Goal: Task Accomplishment & Management: Use online tool/utility

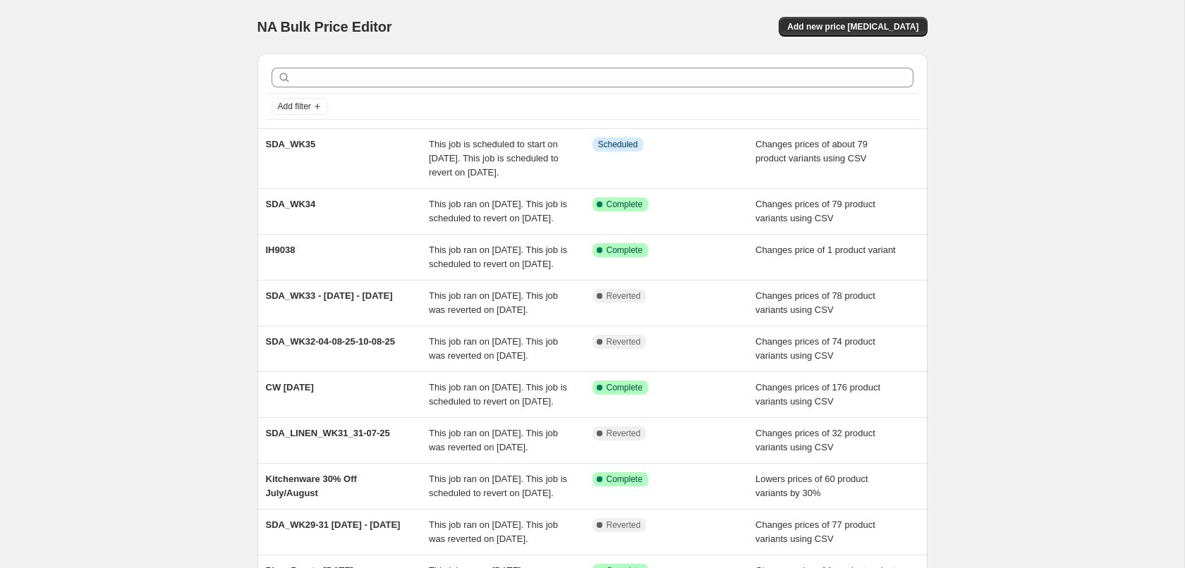
click at [1001, 208] on div "NA Bulk Price Editor. This page is ready NA Bulk Price Editor Add new price [ME…" at bounding box center [592, 363] width 1184 height 726
click at [854, 27] on span "Add new price [MEDICAL_DATA]" at bounding box center [852, 26] width 131 height 11
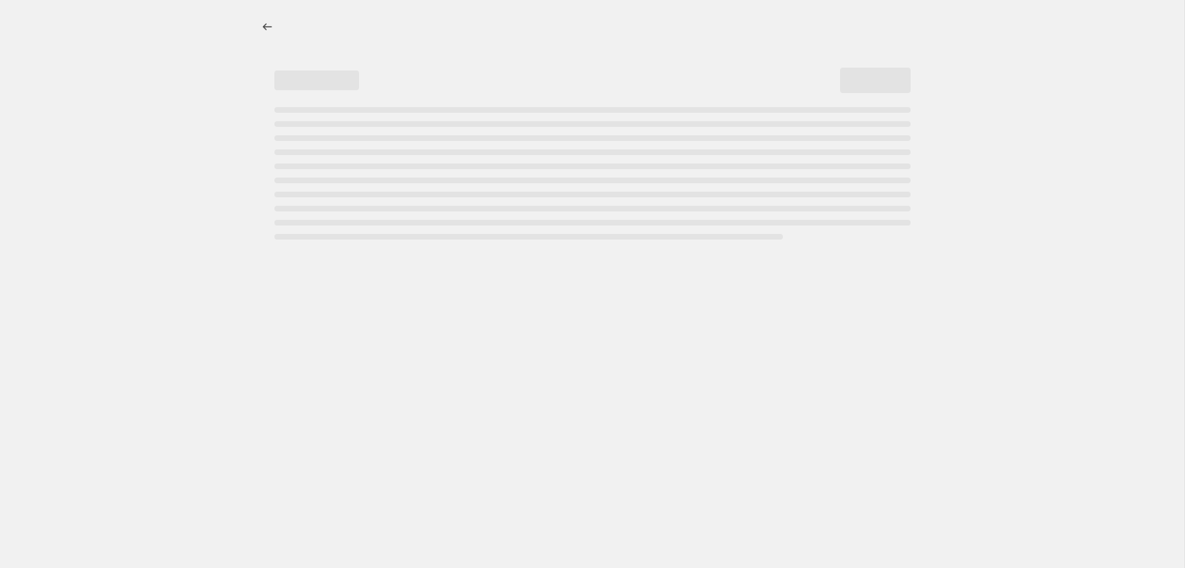
select select "percentage"
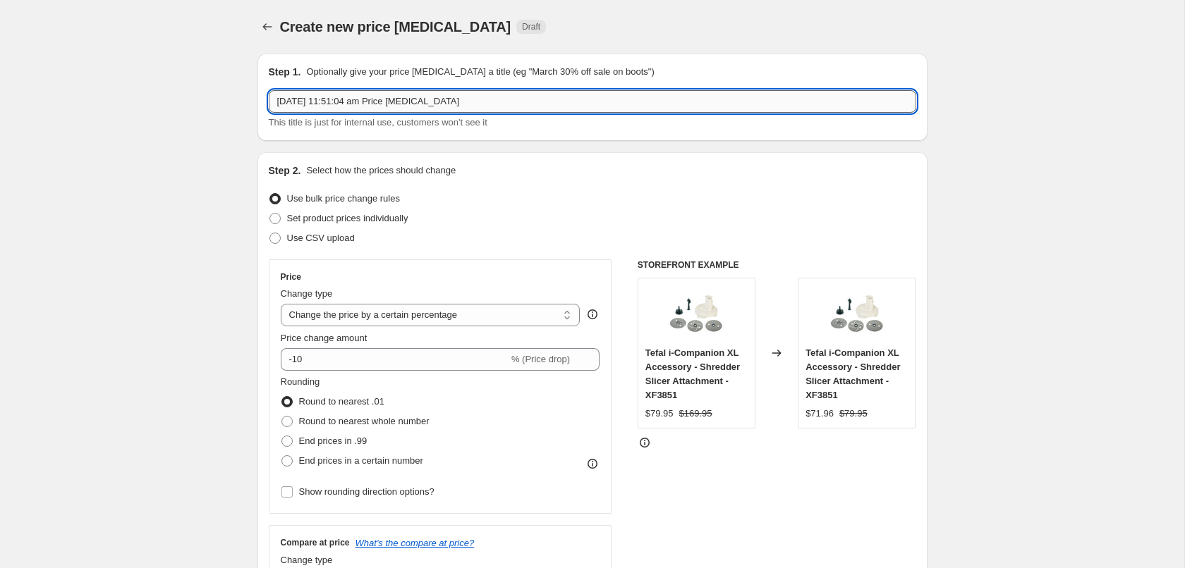
click at [324, 98] on input "19 Aug 2025, 11:51:04 am Price change job" at bounding box center [592, 101] width 647 height 23
type input "SDA_WK36"
click at [297, 240] on span "Use CSV upload" at bounding box center [321, 238] width 68 height 11
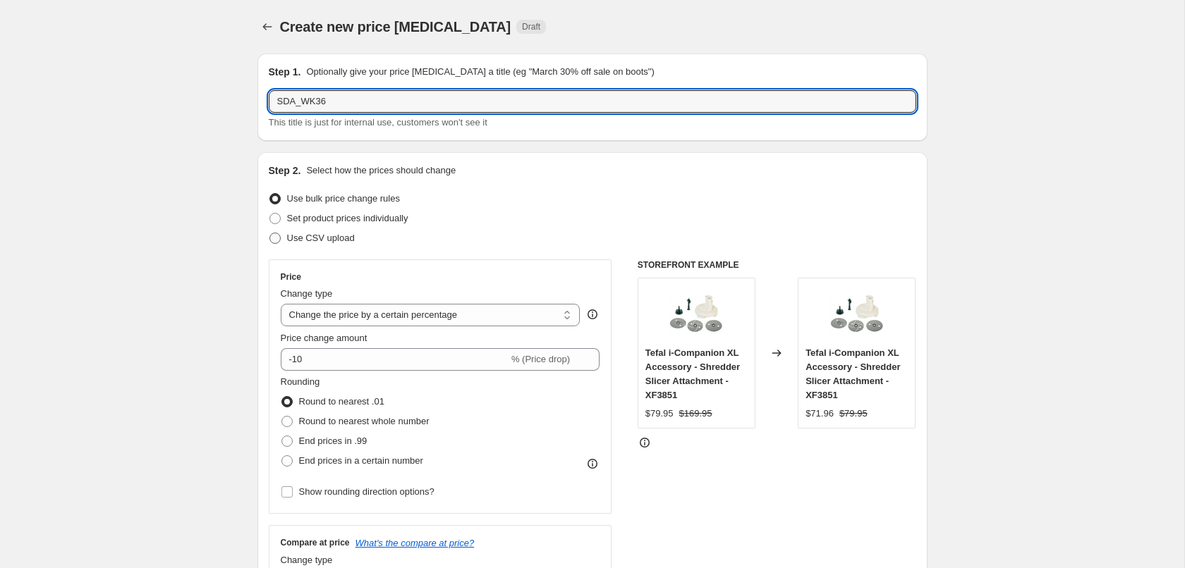
click at [270, 233] on input "Use CSV upload" at bounding box center [269, 233] width 1 height 1
radio input "true"
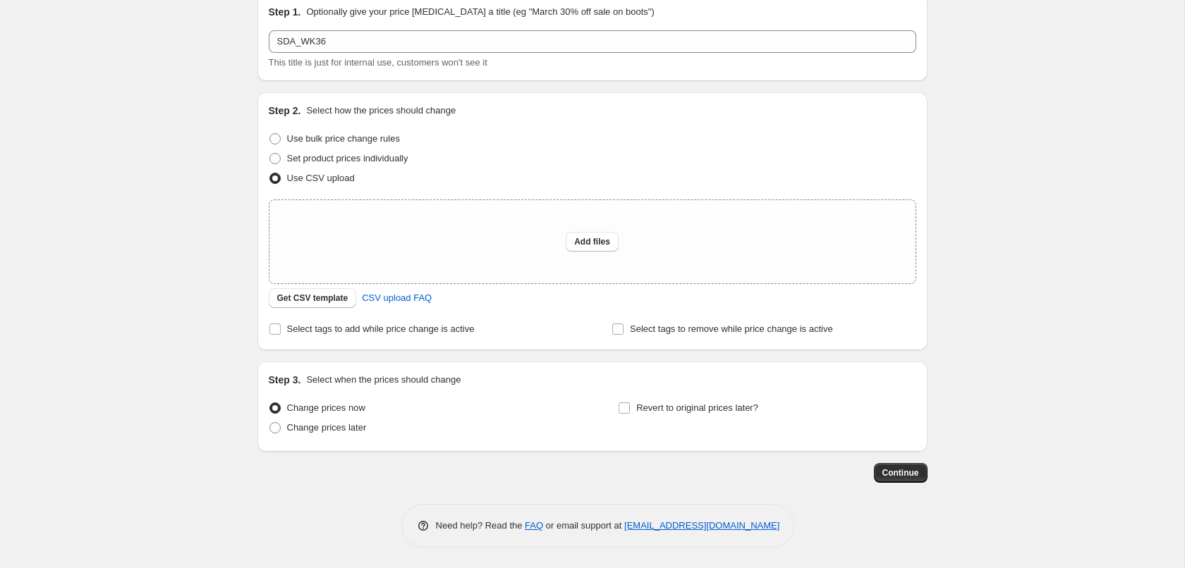
scroll to position [61, 0]
click at [336, 327] on span "Select tags to add while price change is active" at bounding box center [381, 328] width 188 height 11
click at [281, 327] on input "Select tags to add while price change is active" at bounding box center [274, 328] width 11 height 11
checkbox input "true"
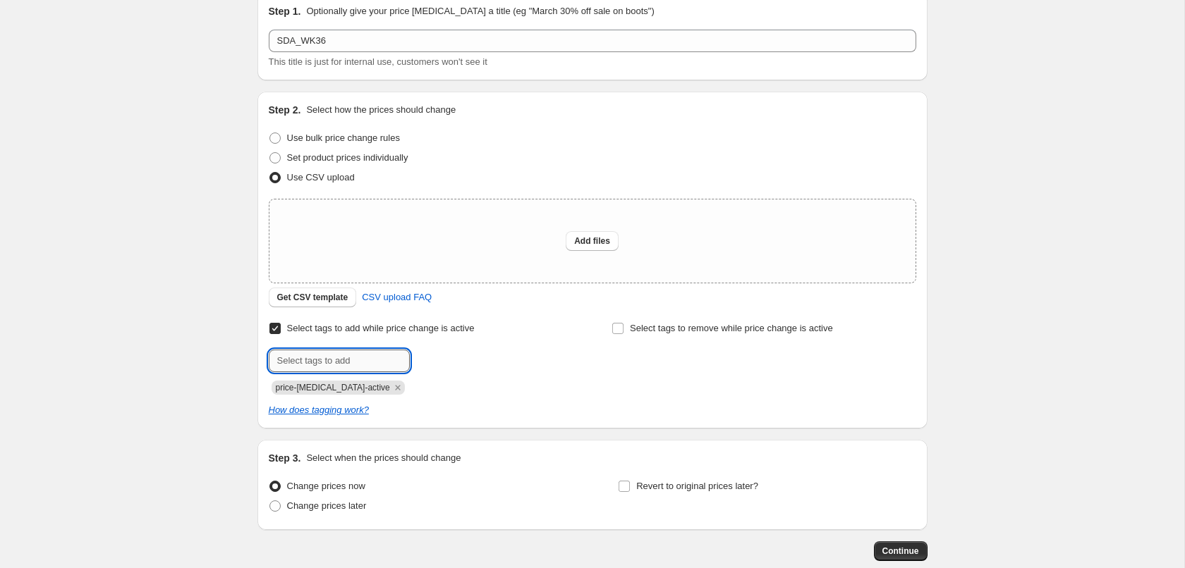
click at [339, 369] on input "text" at bounding box center [339, 361] width 141 height 23
click at [339, 387] on span "price-change-job-active" at bounding box center [333, 388] width 114 height 10
click at [647, 335] on span "Select tags to remove while price change is active" at bounding box center [731, 329] width 203 height 14
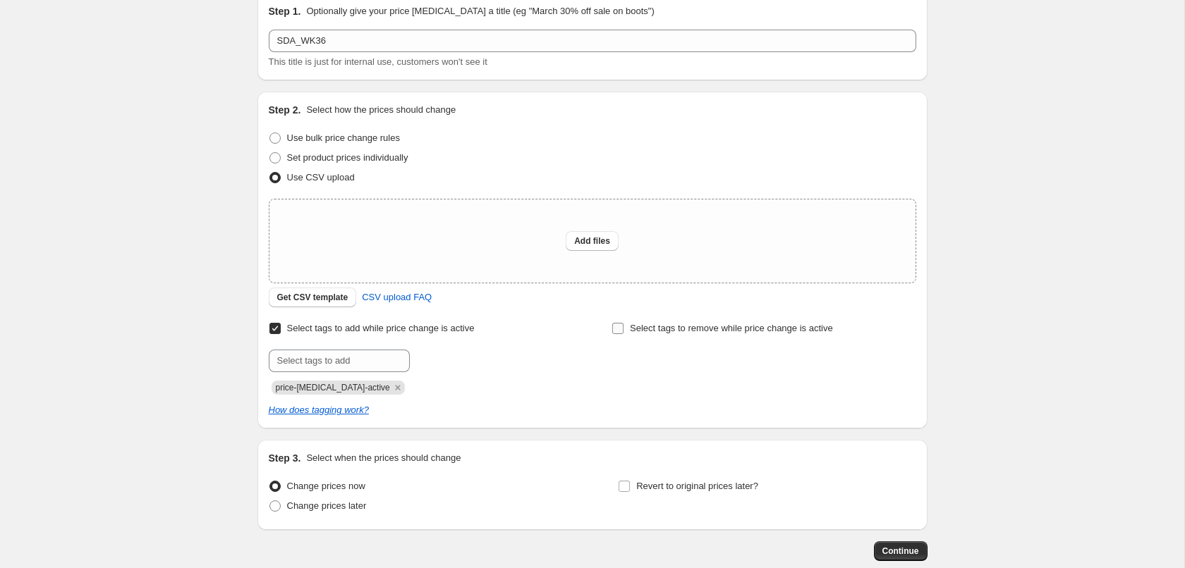
click at [623, 334] on input "Select tags to remove while price change is active" at bounding box center [617, 328] width 11 height 11
checkbox input "true"
click at [634, 360] on input "text" at bounding box center [681, 361] width 141 height 23
paste input "price-change-job-active"
type input "price-change-job-active"
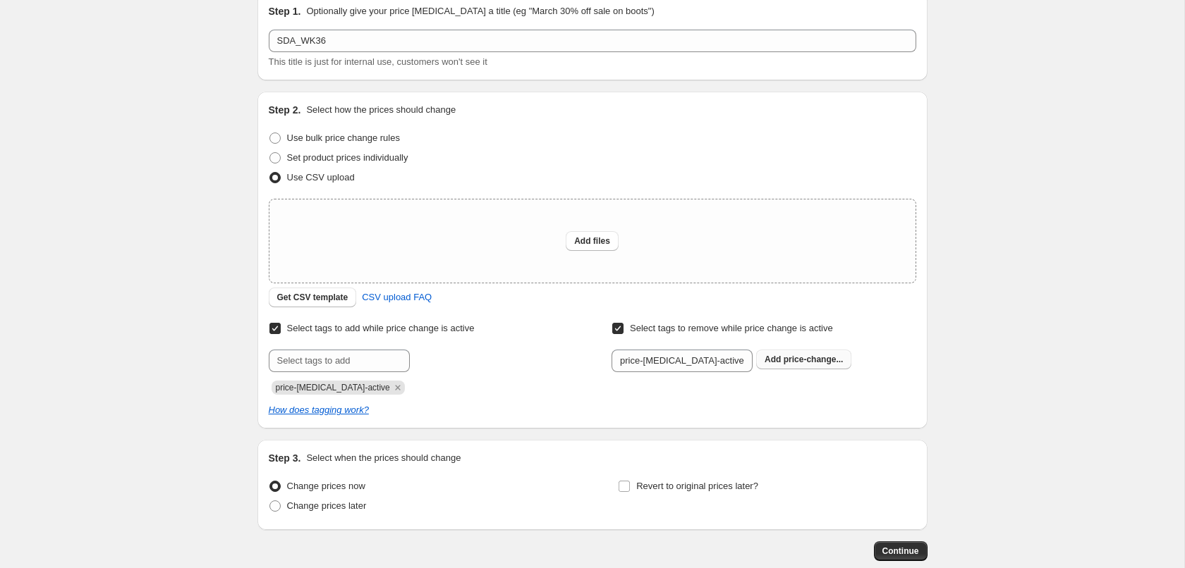
click at [771, 364] on b "Add" at bounding box center [772, 360] width 16 height 10
click at [320, 504] on span "Change prices later" at bounding box center [327, 506] width 80 height 11
click at [270, 501] on input "Change prices later" at bounding box center [269, 501] width 1 height 1
radio input "true"
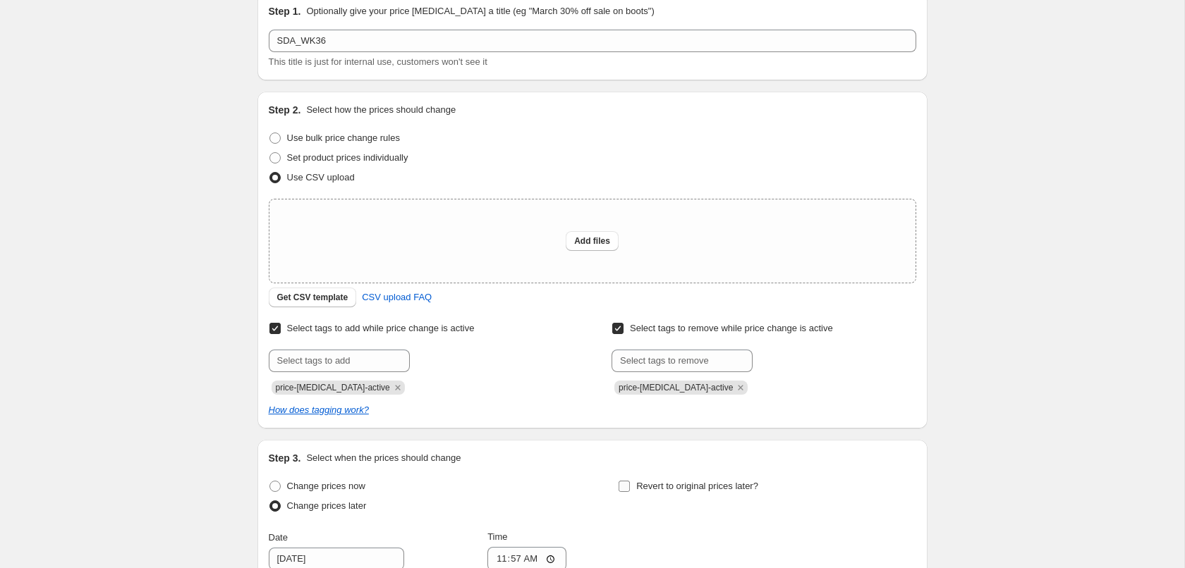
click at [655, 488] on span "Revert to original prices later?" at bounding box center [697, 486] width 122 height 11
click at [630, 488] on input "Revert to original prices later?" at bounding box center [624, 486] width 11 height 11
checkbox input "true"
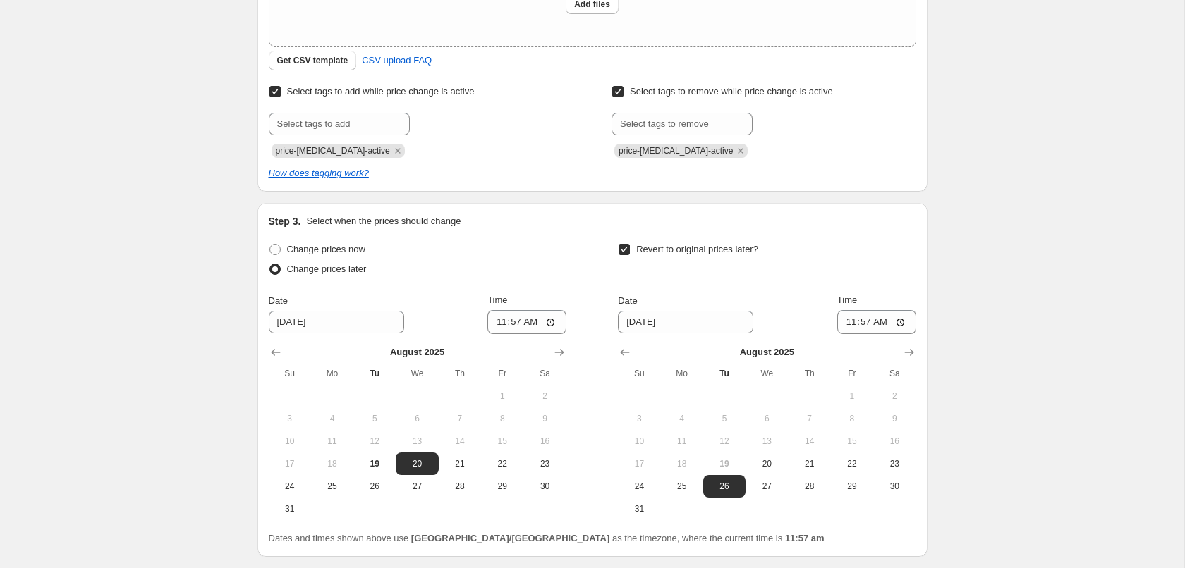
scroll to position [348, 0]
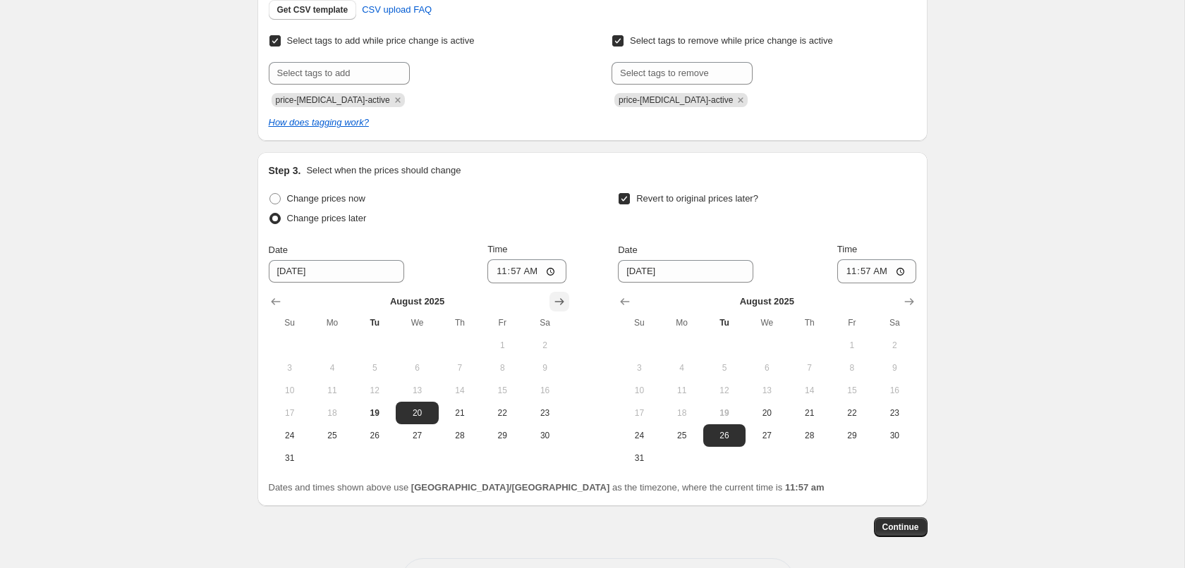
click at [555, 298] on icon "Show next month, September 2025" at bounding box center [559, 302] width 14 height 14
click at [326, 348] on span "1" at bounding box center [332, 345] width 31 height 11
type input "9/1/2025"
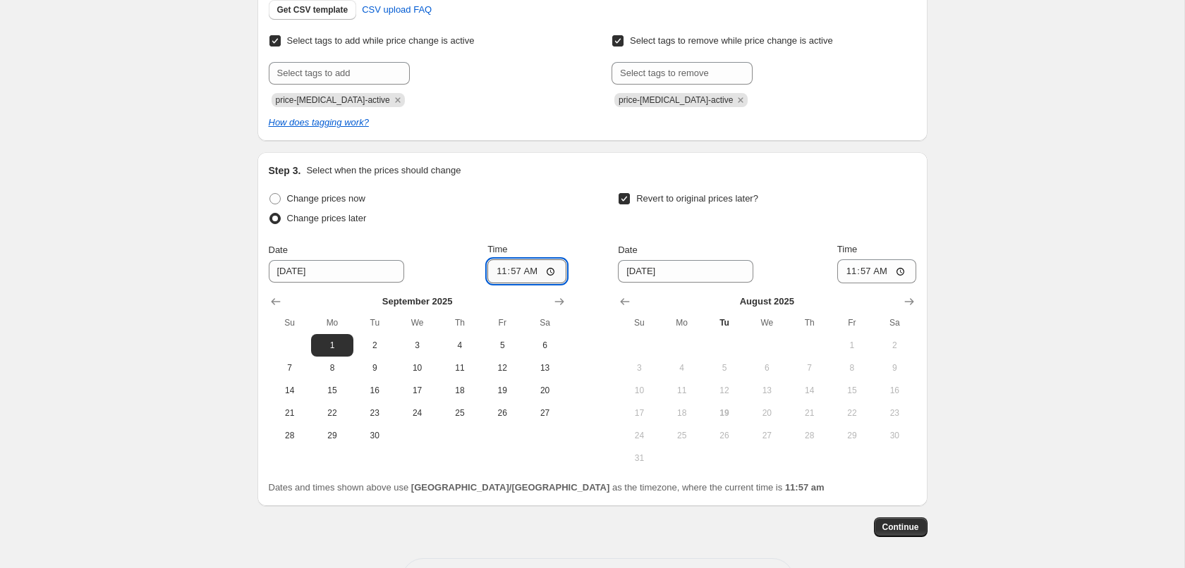
click at [510, 270] on input "11:57" at bounding box center [526, 272] width 79 height 24
type input "00:03"
click at [906, 298] on icon "Show next month, September 2025" at bounding box center [909, 302] width 14 height 14
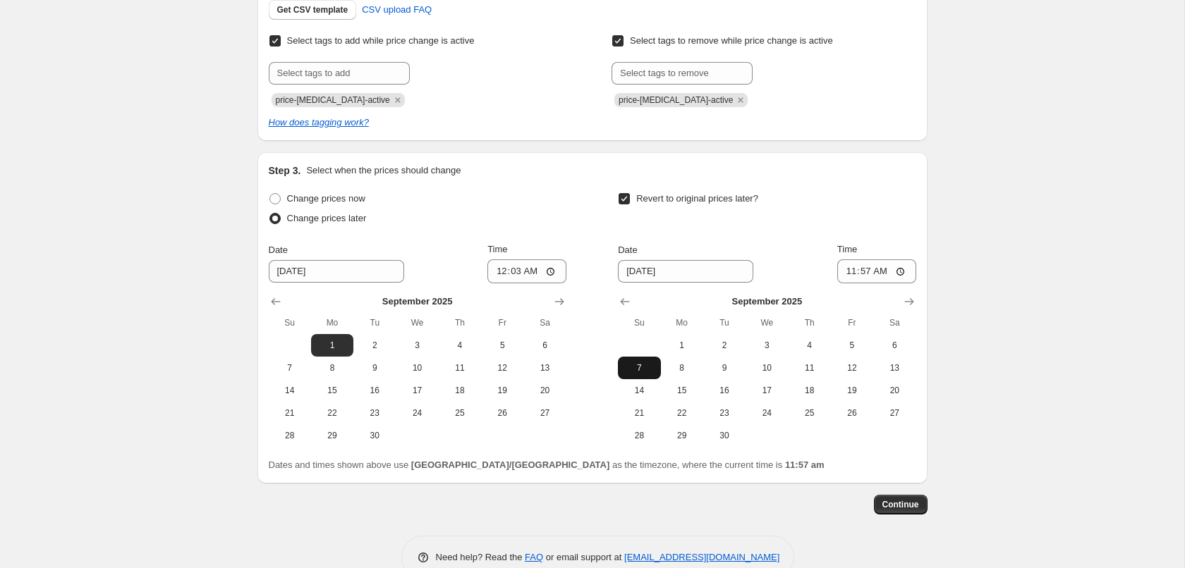
click at [641, 365] on span "7" at bounding box center [638, 368] width 31 height 11
type input "9/7/2025"
click at [861, 272] on input "11:57" at bounding box center [876, 272] width 79 height 24
type input "23:59"
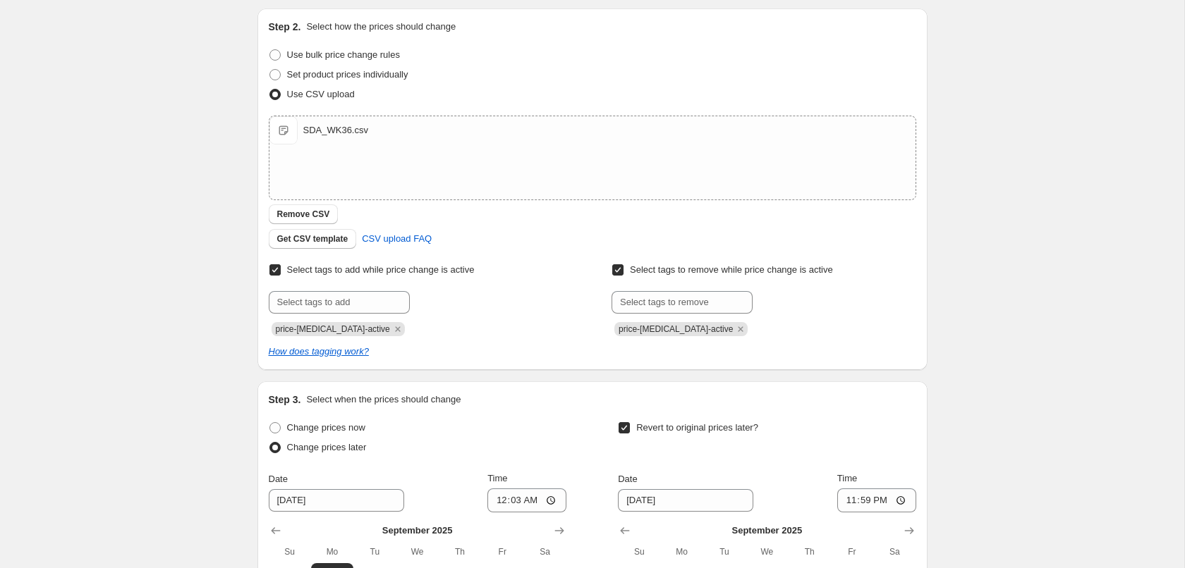
scroll to position [404, 0]
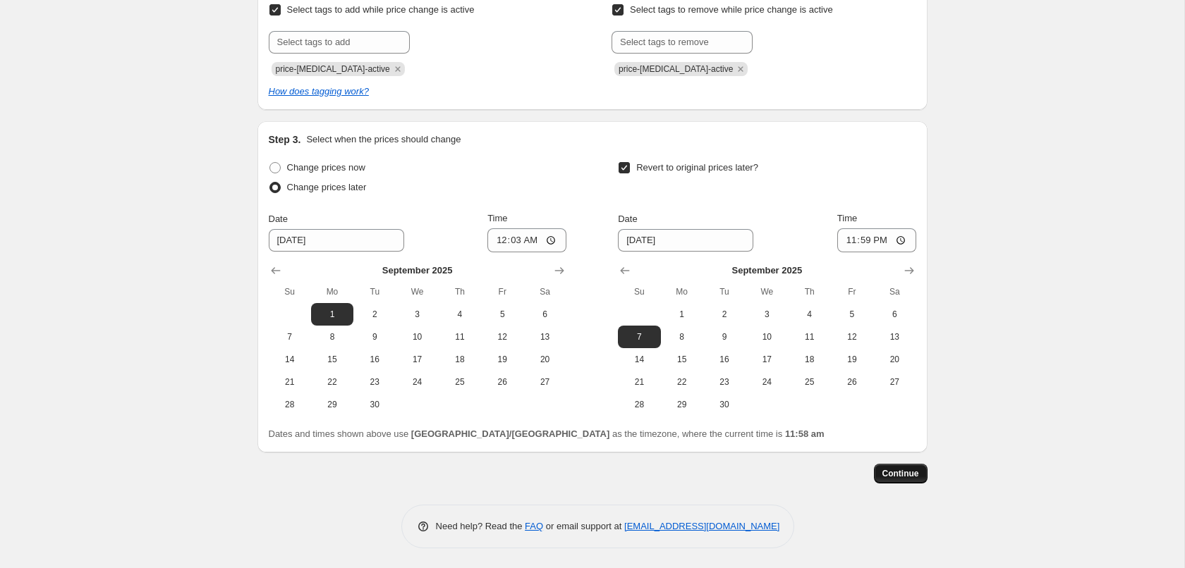
click at [906, 474] on span "Continue" at bounding box center [900, 473] width 37 height 11
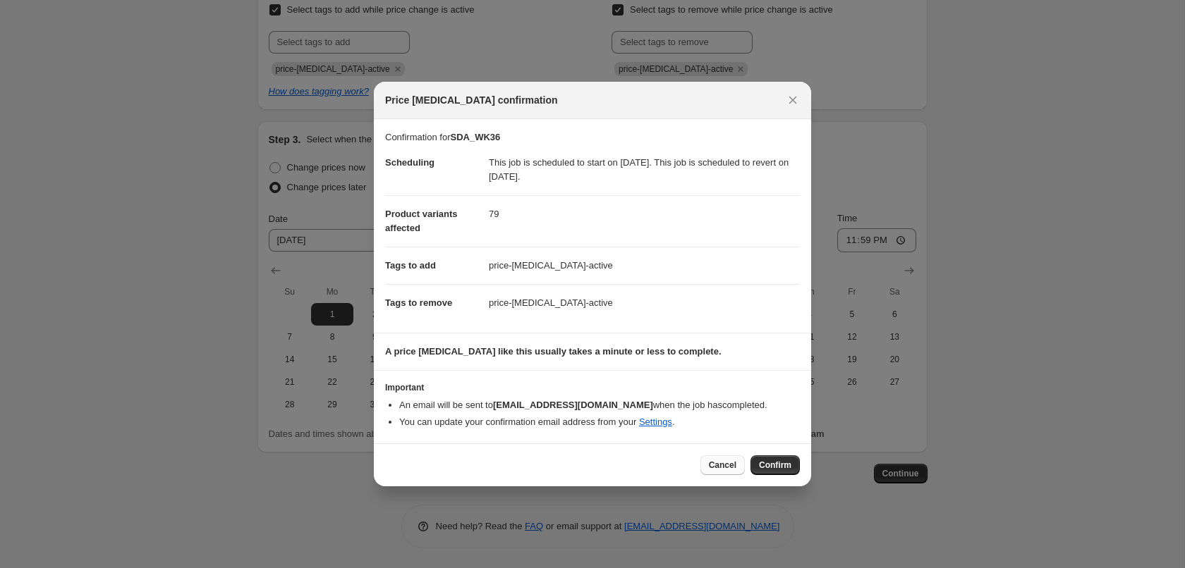
click at [726, 469] on span "Cancel" at bounding box center [723, 465] width 28 height 11
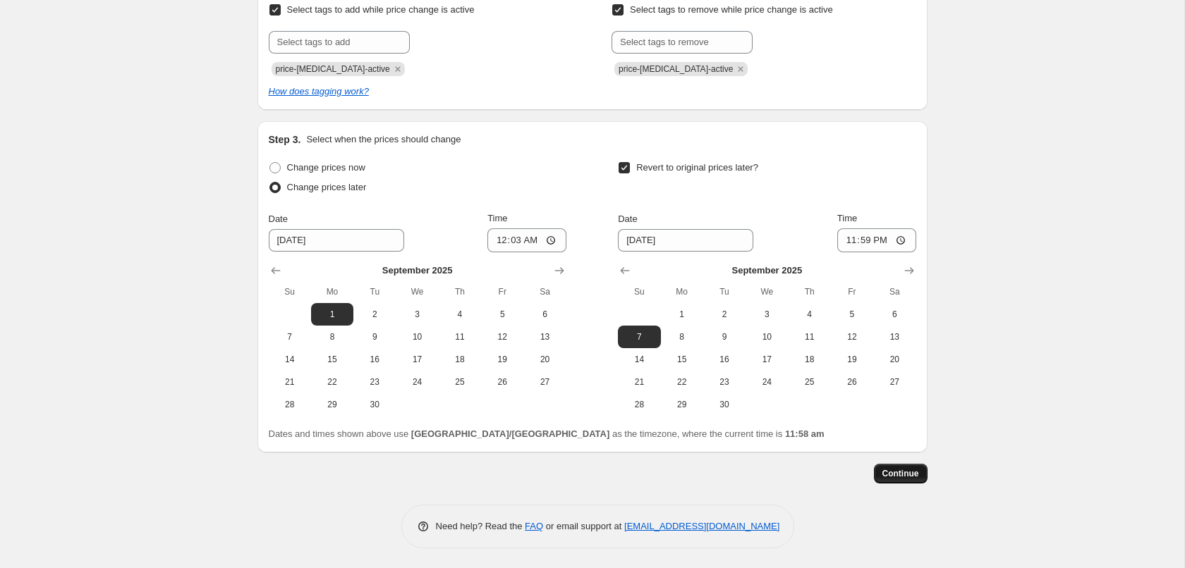
click at [897, 475] on span "Continue" at bounding box center [900, 473] width 37 height 11
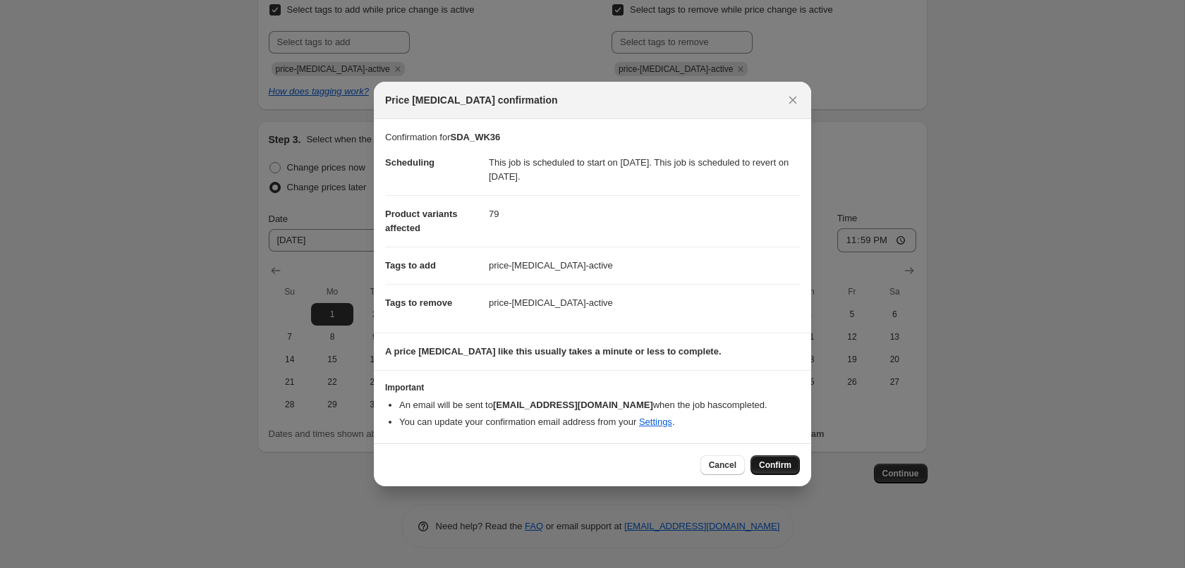
click at [776, 465] on span "Confirm" at bounding box center [775, 465] width 32 height 11
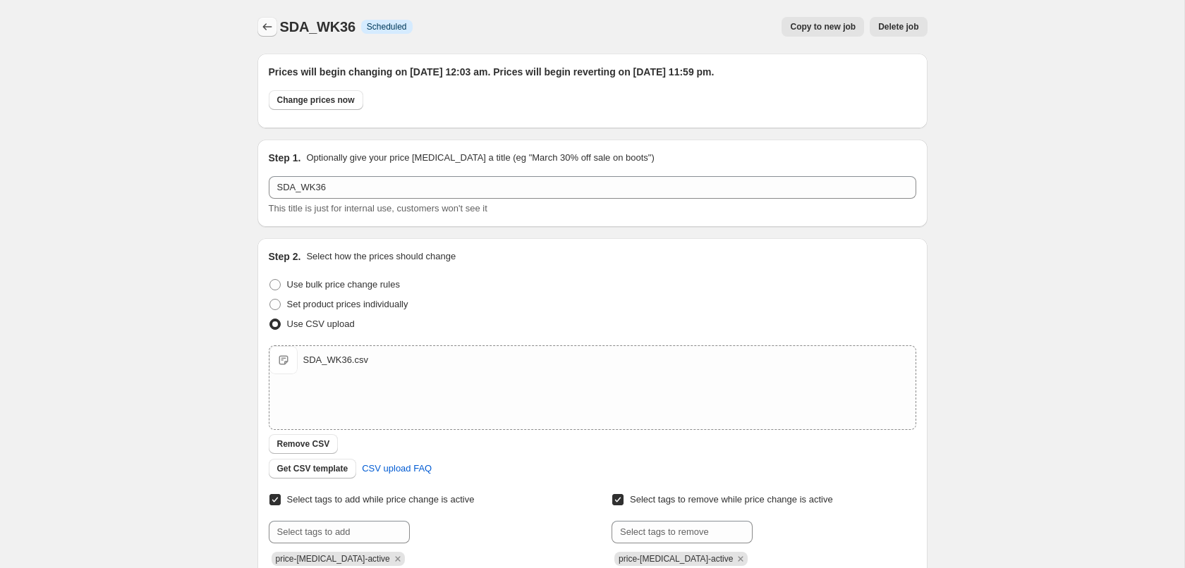
click at [265, 30] on icon "Price change jobs" at bounding box center [267, 27] width 14 height 14
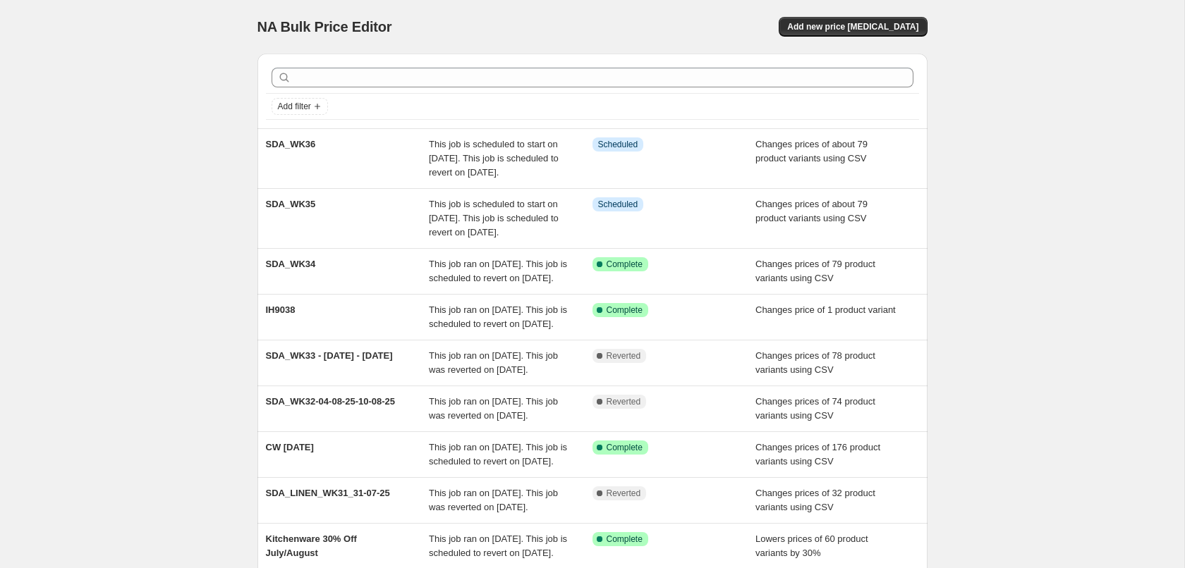
click at [103, 236] on div "NA Bulk Price Editor. This page is ready NA Bulk Price Editor Add new price cha…" at bounding box center [592, 377] width 1184 height 755
